Goal: Task Accomplishment & Management: Manage account settings

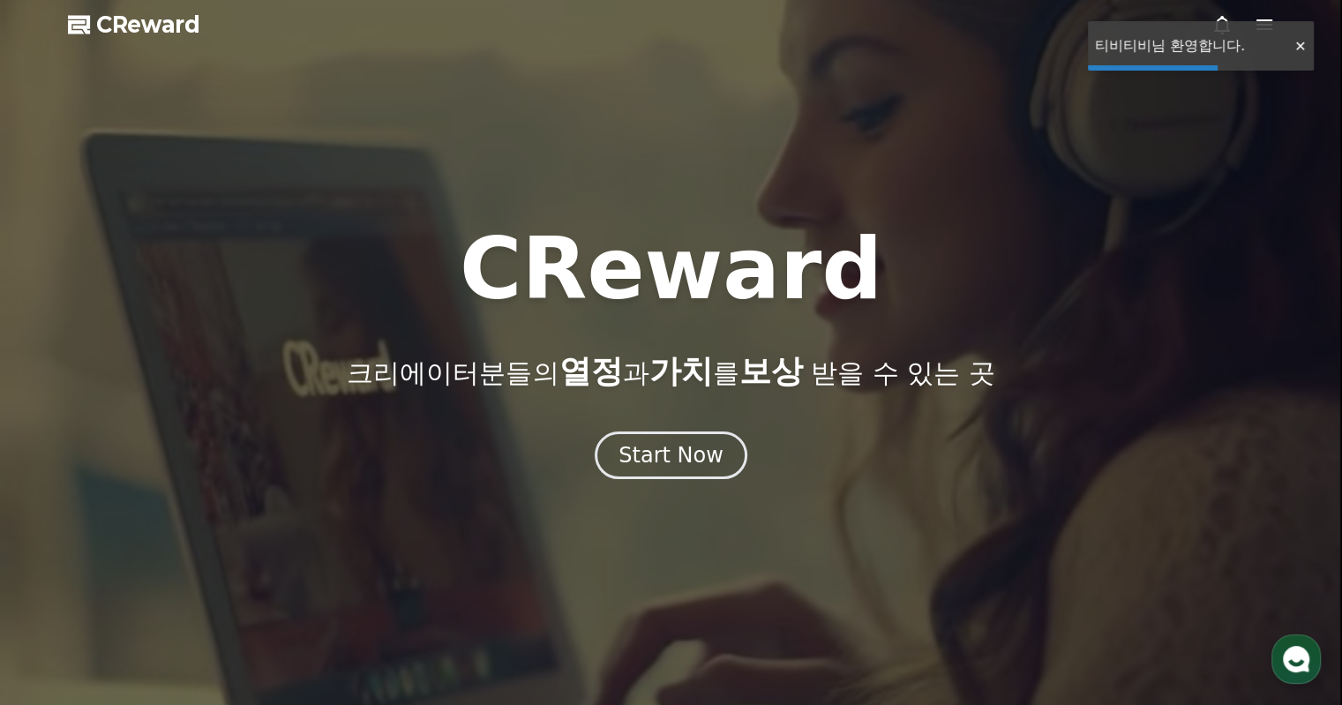
click at [1292, 52] on div at bounding box center [1300, 46] width 28 height 17
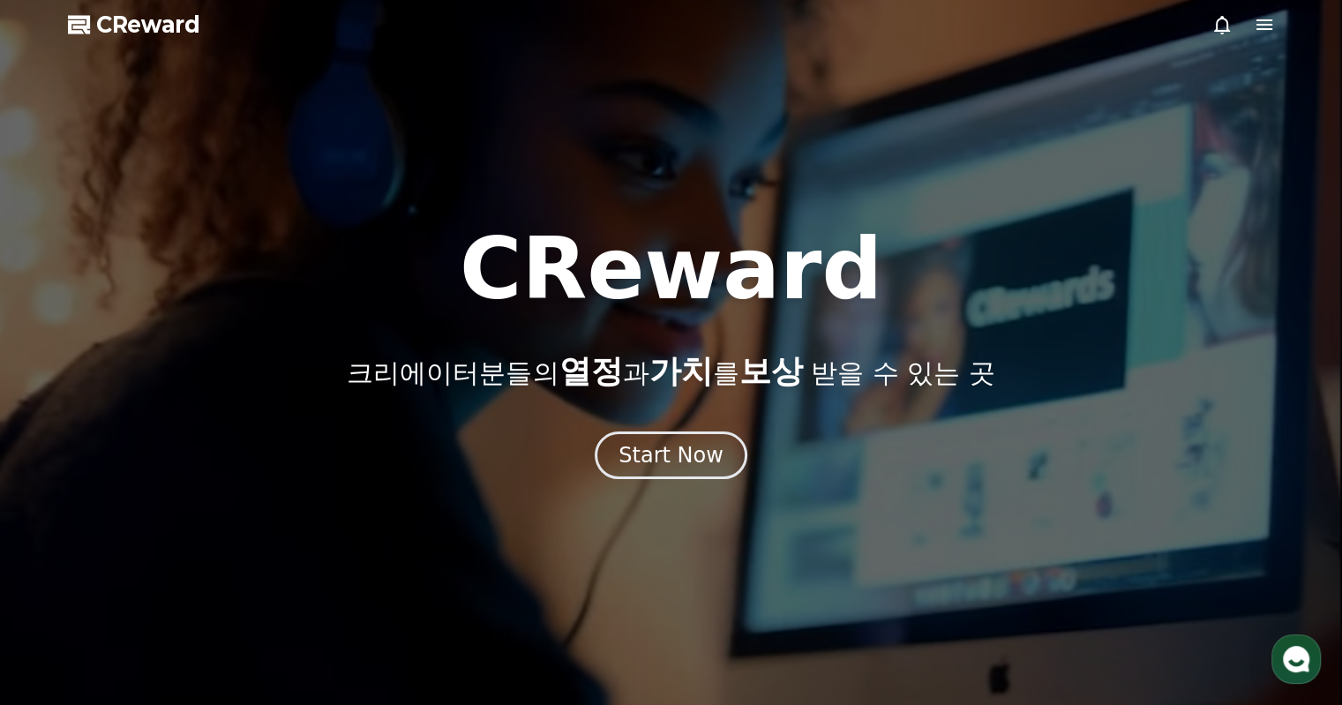
click at [1261, 27] on icon at bounding box center [1264, 24] width 21 height 21
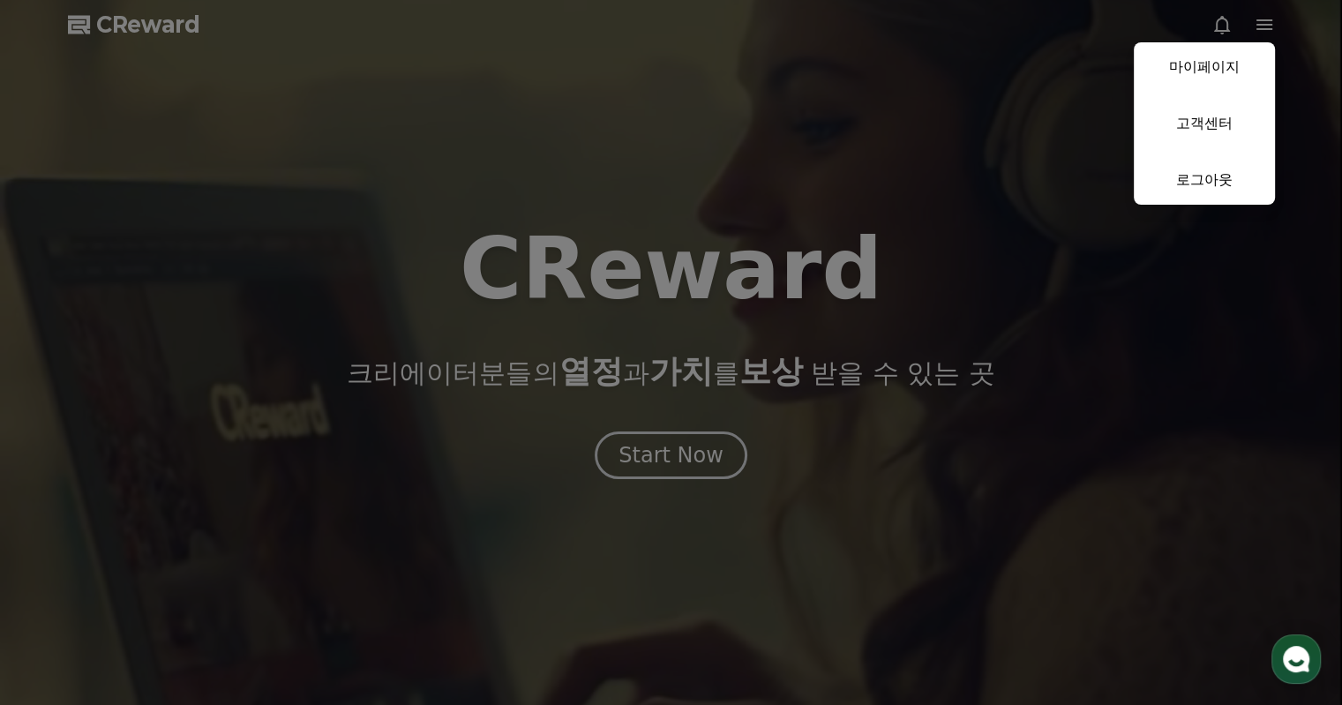
click at [1219, 63] on link "마이페이지" at bounding box center [1204, 66] width 141 height 49
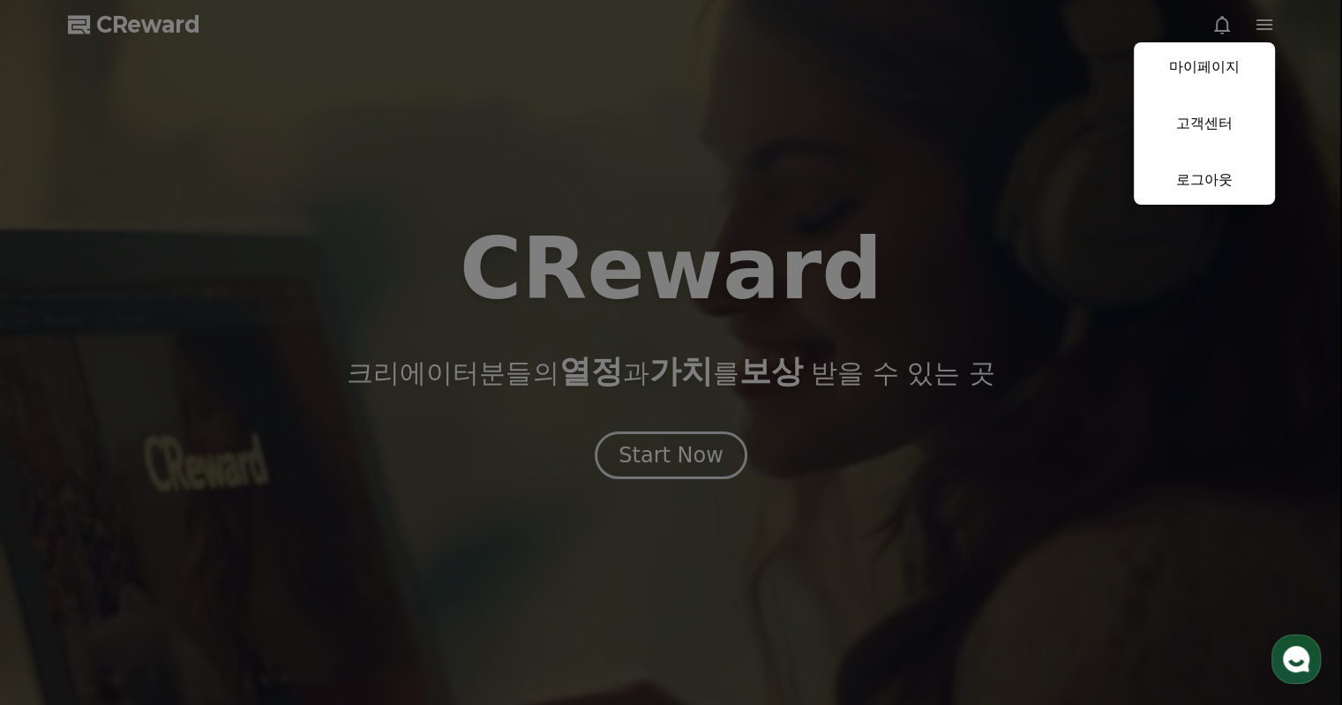
select select "**********"
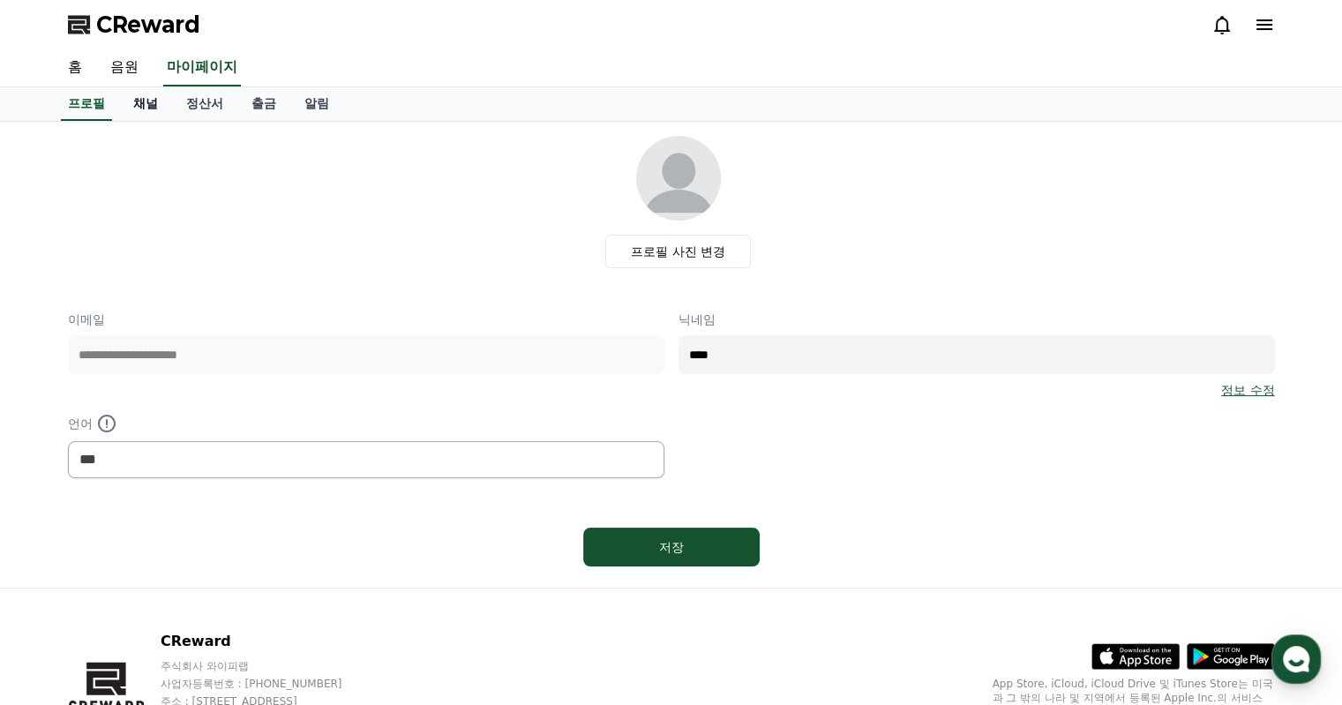
click at [141, 87] on link "채널" at bounding box center [145, 104] width 53 height 34
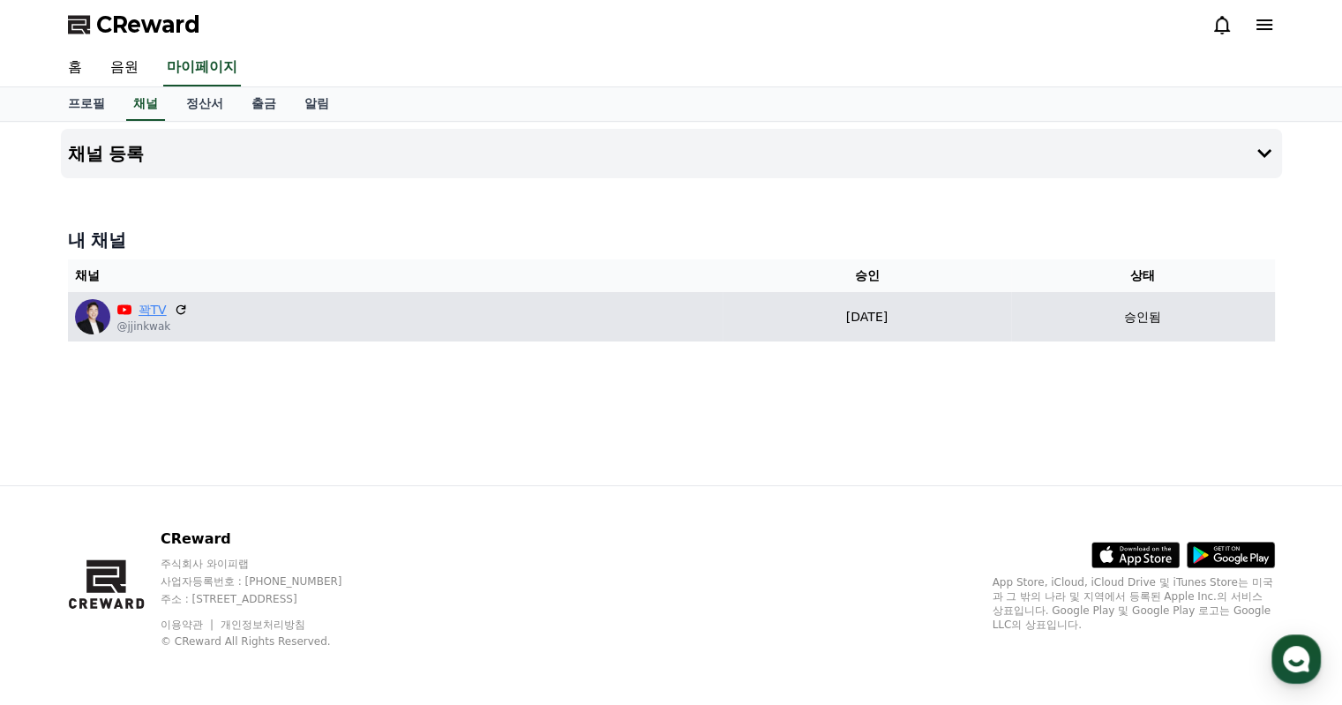
click at [154, 310] on link "꽉TV" at bounding box center [153, 310] width 28 height 19
click at [154, 308] on link "꽉TV" at bounding box center [153, 310] width 28 height 19
